Goal: Information Seeking & Learning: Learn about a topic

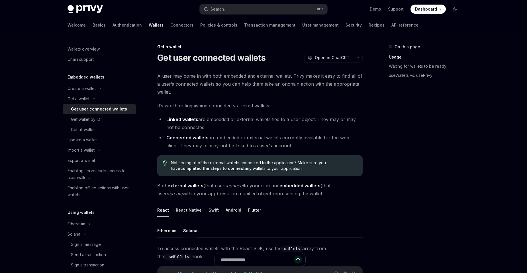
scroll to position [285, 0]
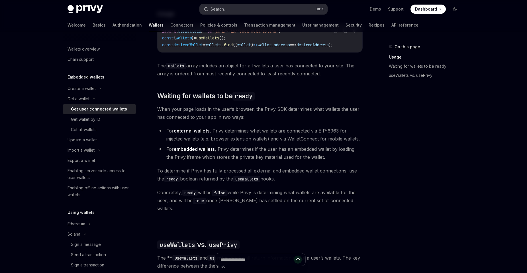
drag, startPoint x: 0, startPoint y: 0, endPoint x: 227, endPoint y: 7, distance: 227.3
click at [227, 7] on div "Search..." at bounding box center [219, 9] width 16 height 7
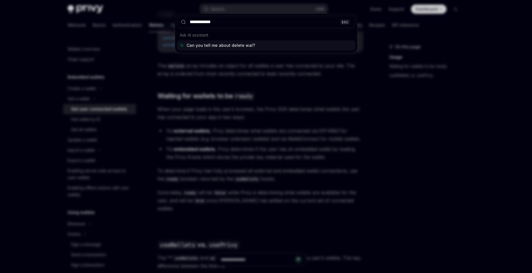
type input "**********"
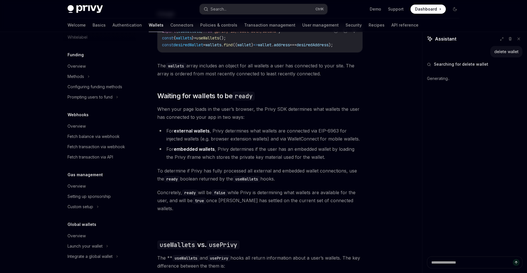
scroll to position [306, 0]
click at [102, 246] on div "Launch your wallet" at bounding box center [85, 245] width 35 height 7
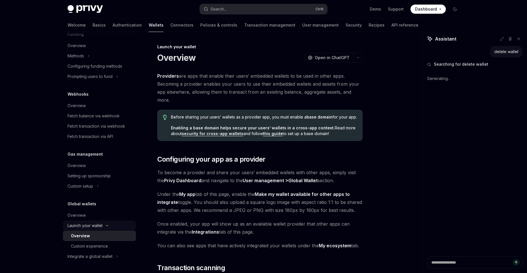
scroll to position [327, 0]
type textarea "*"
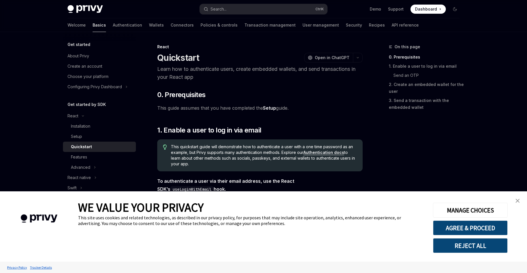
type textarea "*"
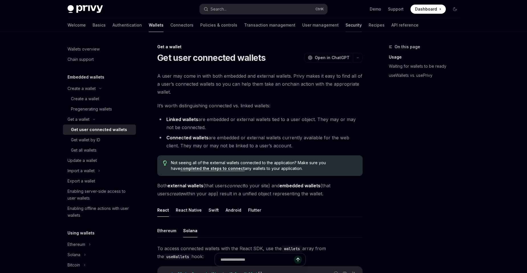
click at [346, 27] on link "Security" at bounding box center [354, 25] width 16 height 14
type textarea "*"
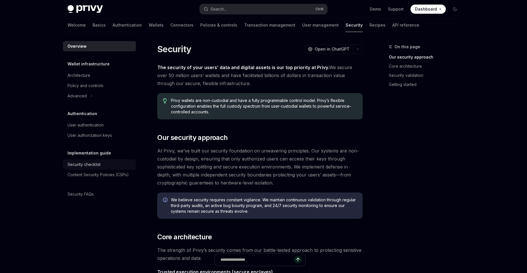
click at [121, 167] on div "Security checklist" at bounding box center [100, 164] width 65 height 7
click at [123, 176] on div "Content Security Policies (CSPs)" at bounding box center [98, 174] width 61 height 7
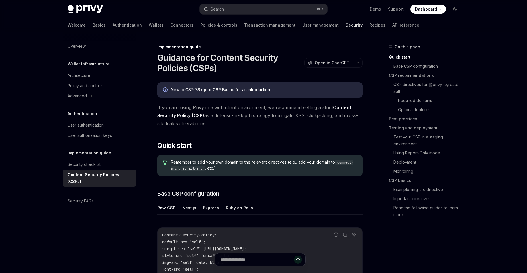
type textarea "*"
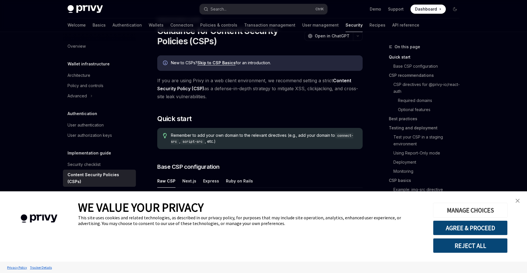
scroll to position [29, 0]
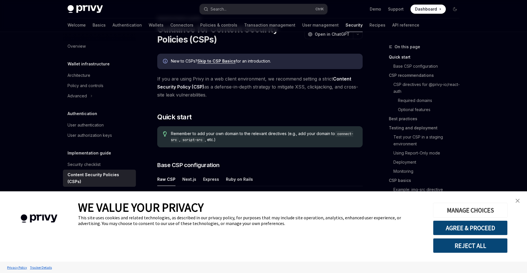
click at [481, 212] on button "MANAGE CHOICES" at bounding box center [470, 209] width 75 height 15
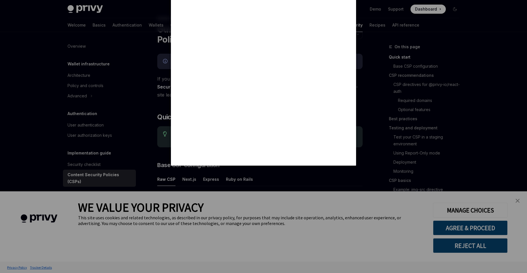
scroll to position [0, 0]
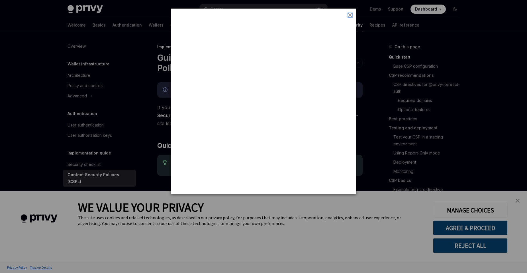
click at [349, 14] on img "close button" at bounding box center [350, 15] width 4 height 4
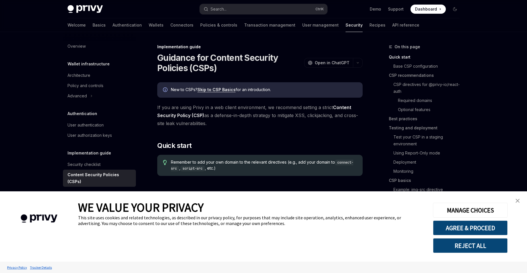
click at [518, 203] on link "close banner" at bounding box center [517, 200] width 11 height 11
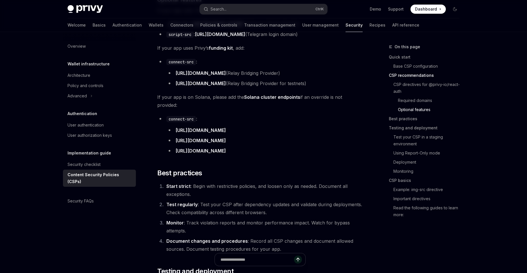
scroll to position [656, 0]
